Goal: Navigation & Orientation: Go to known website

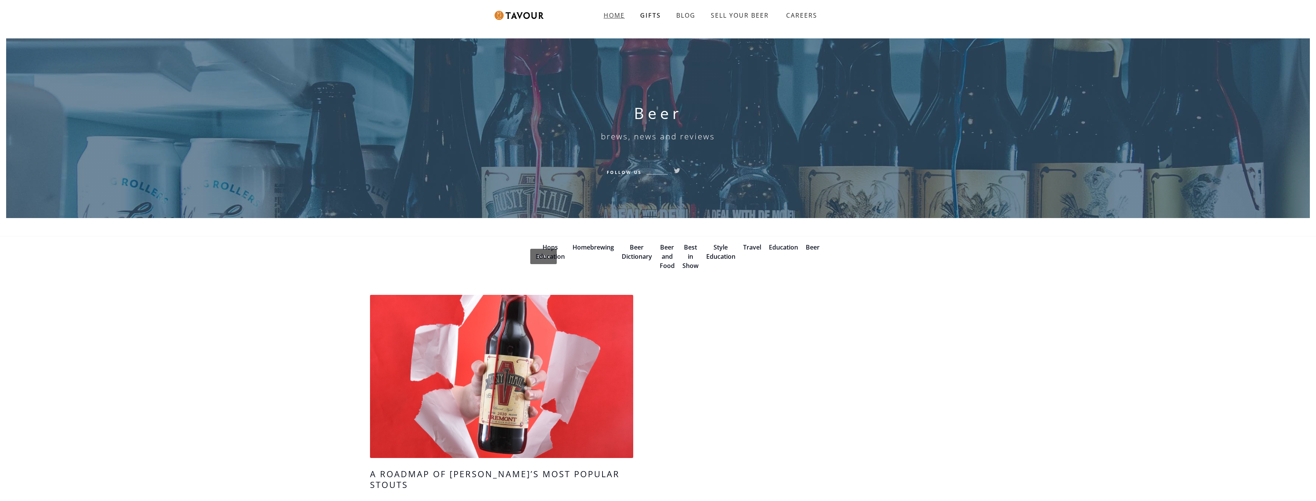
click at [618, 15] on strong "HOME" at bounding box center [613, 15] width 21 height 8
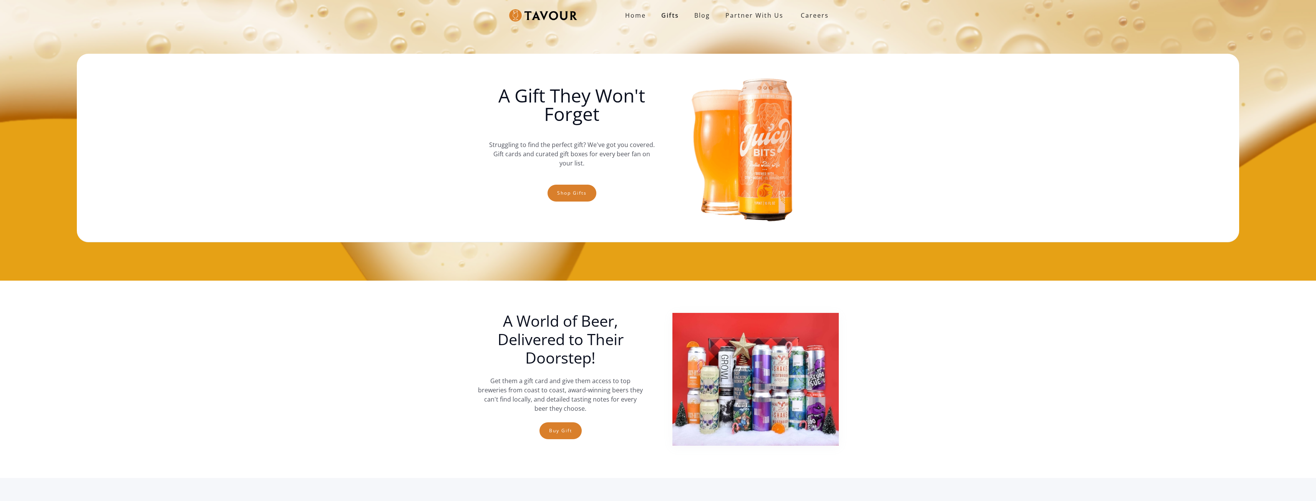
click at [523, 18] on img at bounding box center [543, 15] width 68 height 13
click at [518, 15] on img at bounding box center [543, 15] width 68 height 13
click at [545, 17] on img at bounding box center [543, 15] width 68 height 13
click at [537, 16] on img at bounding box center [543, 15] width 68 height 13
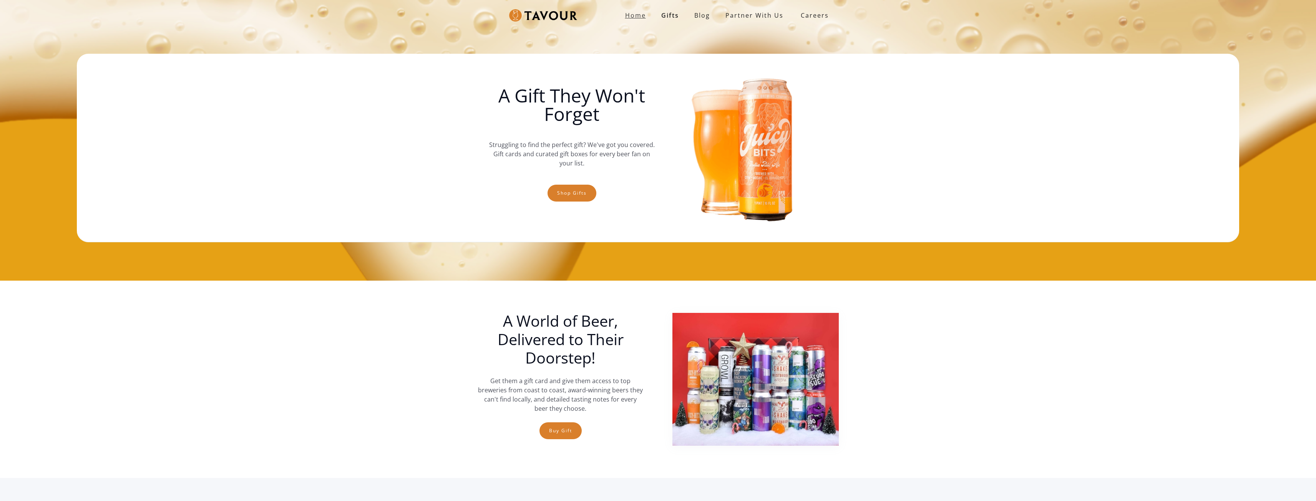
click at [636, 18] on strong "Home" at bounding box center [635, 15] width 21 height 8
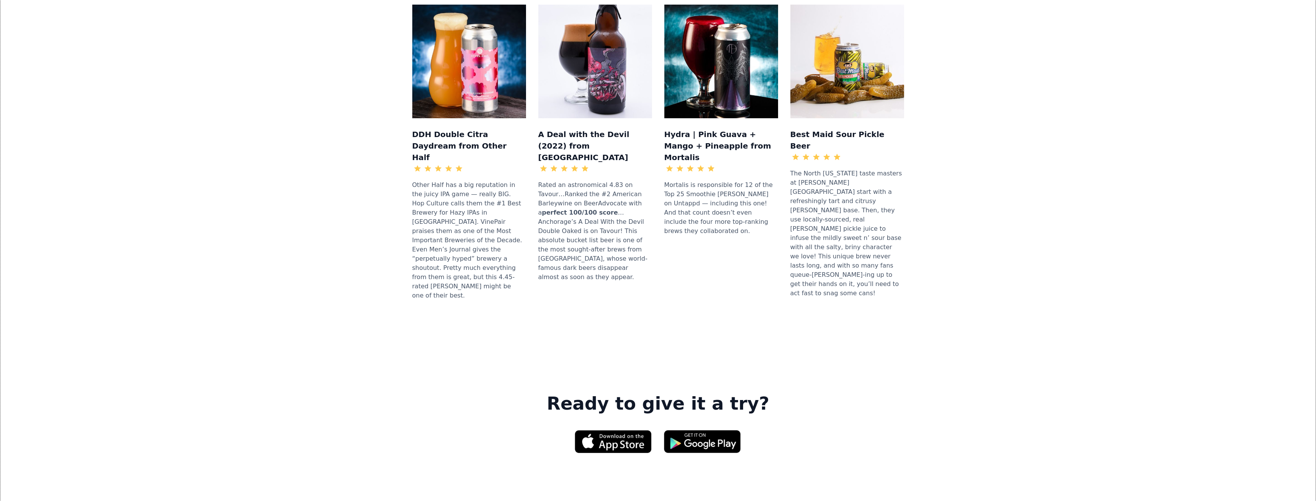
scroll to position [1027, 0]
